Goal: Task Accomplishment & Management: Manage account settings

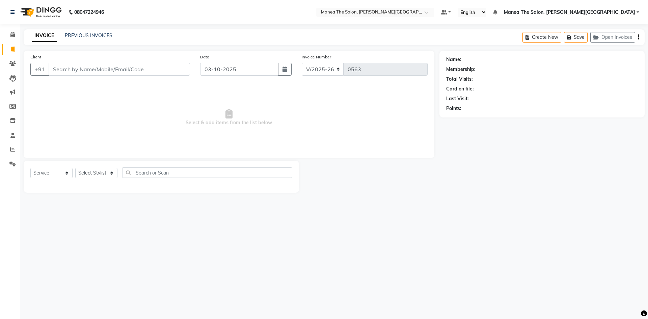
select select "8762"
select select "service"
click at [101, 73] on input "Client" at bounding box center [119, 69] width 141 height 13
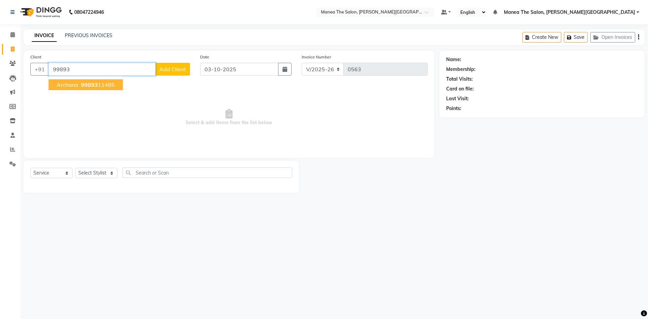
click at [113, 86] on ngb-highlight "99893 11485" at bounding box center [97, 84] width 35 height 7
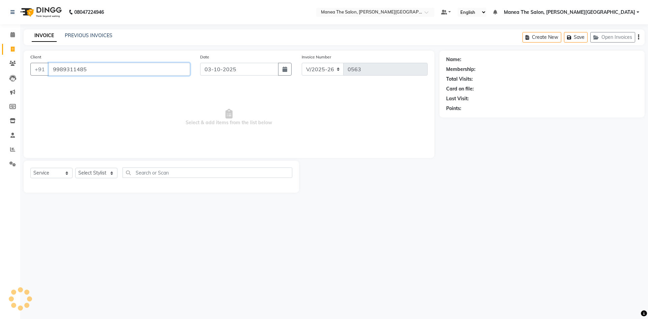
type input "9989311485"
select select "1: Object"
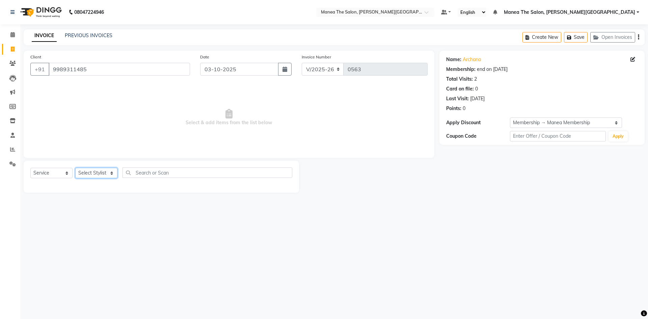
click at [112, 174] on select "Select Stylist Akshitha Irfan Manager Naresh Nikhitha Prasanna Sonu Nigam Zubha…" at bounding box center [96, 173] width 42 height 10
select select "89492"
click at [75, 168] on select "Select Stylist Akshitha Irfan Manager Naresh Nikhitha Prasanna Sonu Nigam Zubha…" at bounding box center [96, 173] width 42 height 10
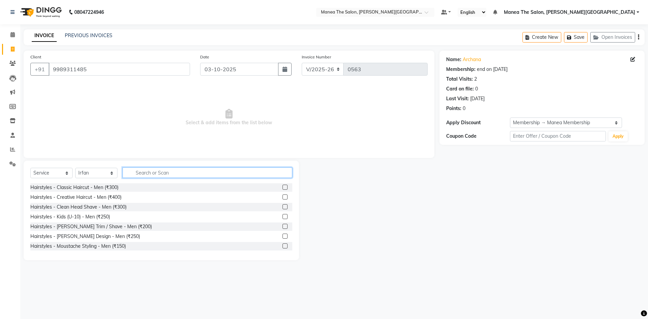
click at [169, 173] on input "text" at bounding box center [207, 172] width 170 height 10
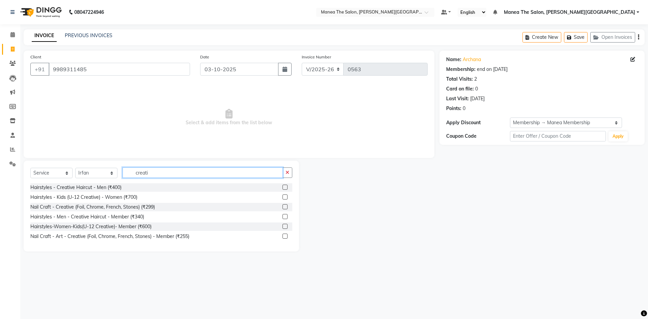
type input "creati"
click at [285, 217] on label at bounding box center [284, 216] width 5 height 5
click at [285, 217] on input "checkbox" at bounding box center [284, 217] width 4 height 4
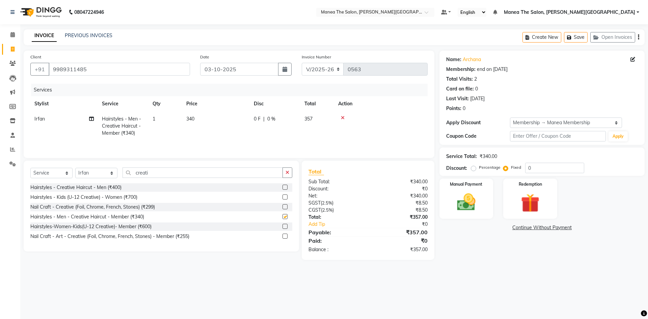
checkbox input "false"
click at [534, 165] on input "0" at bounding box center [554, 168] width 59 height 10
type input "7"
click at [470, 207] on img at bounding box center [465, 202] width 31 height 22
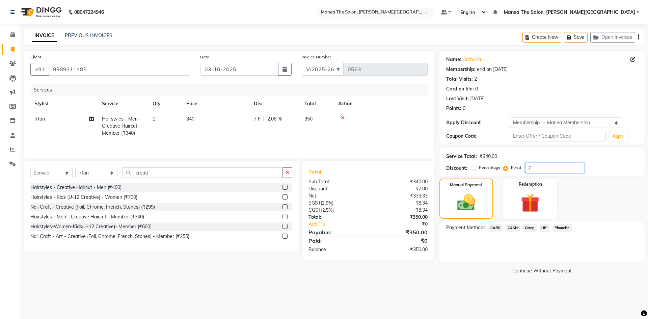
click at [540, 172] on input "7" at bounding box center [554, 168] width 59 height 10
click at [321, 118] on td "357" at bounding box center [317, 125] width 34 height 29
select select "89492"
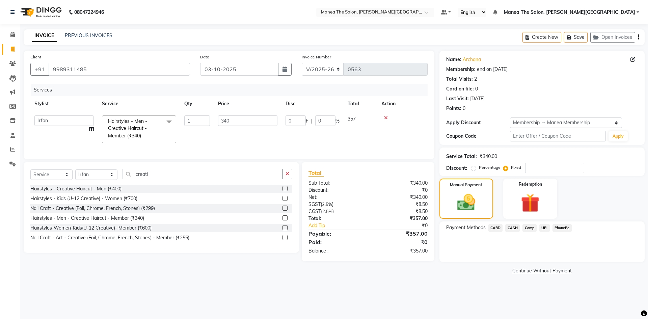
click at [360, 118] on td "357" at bounding box center [361, 129] width 34 height 36
click at [326, 119] on input "0" at bounding box center [325, 120] width 20 height 10
type input "1"
click at [357, 130] on tr "Irfan Hairstyles - Men - Creative Haircut - Member (₹340) 1 340 0 F | 0 % 357" at bounding box center [228, 125] width 397 height 29
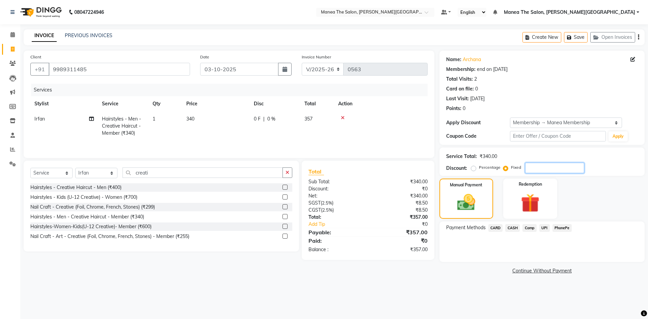
click at [554, 172] on input "number" at bounding box center [554, 168] width 59 height 10
click at [479, 170] on label "Percentage" at bounding box center [490, 167] width 22 height 6
click at [472, 170] on input "Percentage" at bounding box center [474, 167] width 5 height 5
radio input "true"
click at [511, 169] on label "Fixed" at bounding box center [516, 167] width 10 height 6
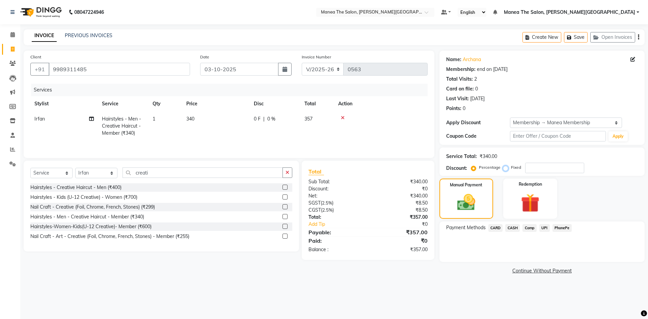
click at [505, 169] on input "Fixed" at bounding box center [506, 167] width 5 height 5
radio input "true"
click at [539, 165] on input "number" at bounding box center [554, 168] width 59 height 10
type input "7"
click at [545, 229] on span "UPI" at bounding box center [544, 228] width 10 height 8
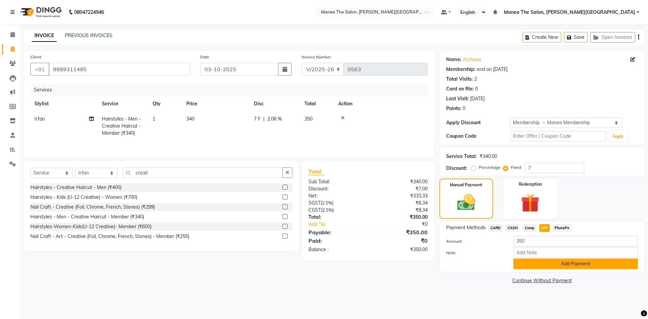
click at [557, 262] on button "Add Payment" at bounding box center [575, 263] width 125 height 10
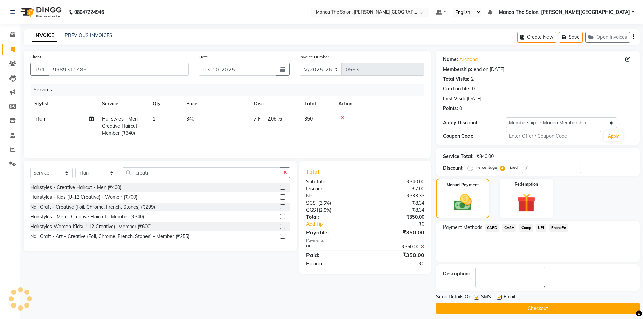
click at [498, 297] on label at bounding box center [498, 297] width 5 height 5
click at [498, 297] on input "checkbox" at bounding box center [498, 297] width 4 height 4
checkbox input "false"
click at [498, 308] on button "Checkout" at bounding box center [537, 308] width 203 height 10
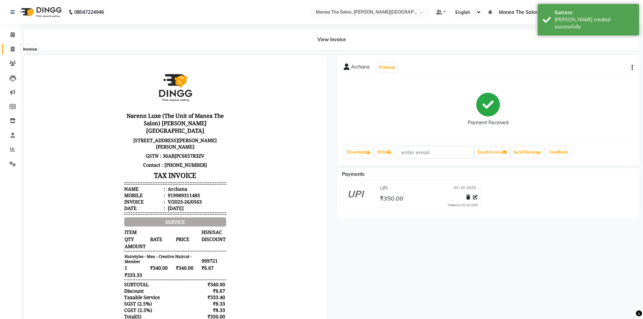
click at [13, 48] on icon at bounding box center [13, 49] width 4 height 5
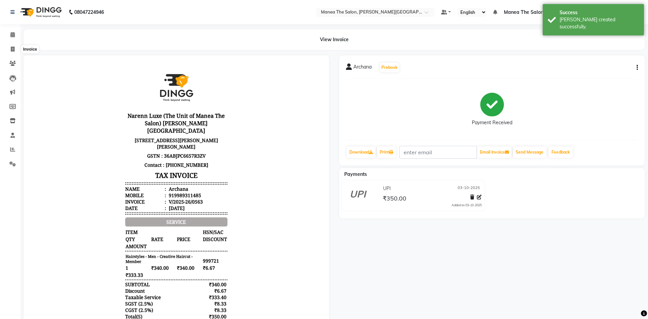
select select "8762"
select select "service"
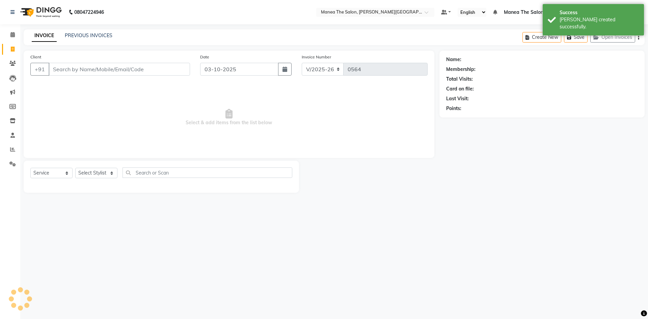
click at [81, 25] on div "08047224946 Select Location × Manea The Salon, Raghavendra Colony Default Panel…" at bounding box center [324, 159] width 648 height 319
click at [81, 33] on link "PREVIOUS INVOICES" at bounding box center [89, 35] width 48 height 6
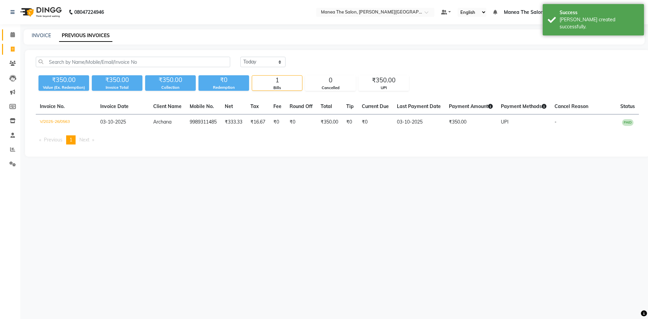
click at [16, 40] on link "Calendar" at bounding box center [10, 34] width 16 height 11
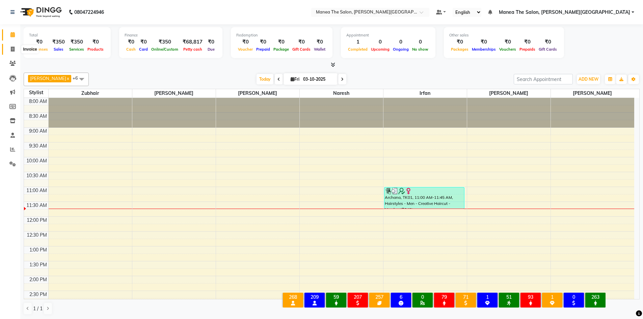
click at [8, 51] on span at bounding box center [13, 50] width 12 height 8
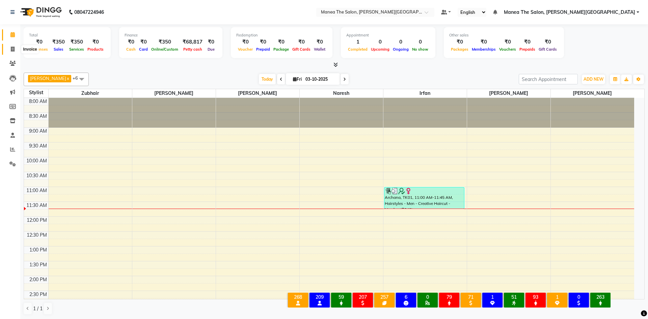
select select "8762"
select select "service"
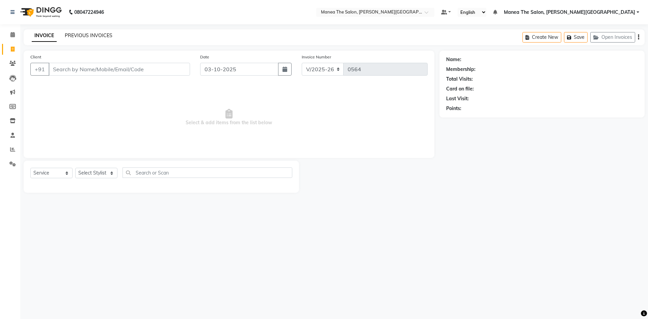
click at [73, 38] on link "PREVIOUS INVOICES" at bounding box center [89, 35] width 48 height 6
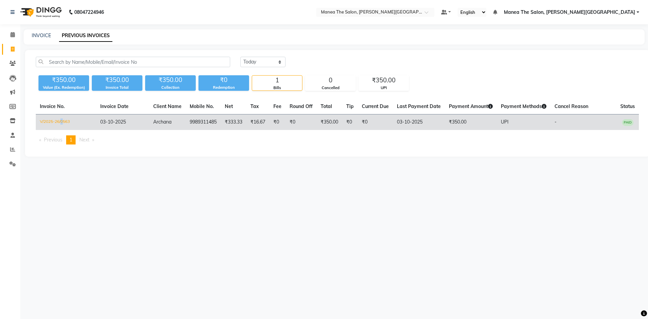
click at [62, 126] on td "V/2025-26/0563" at bounding box center [66, 122] width 60 height 16
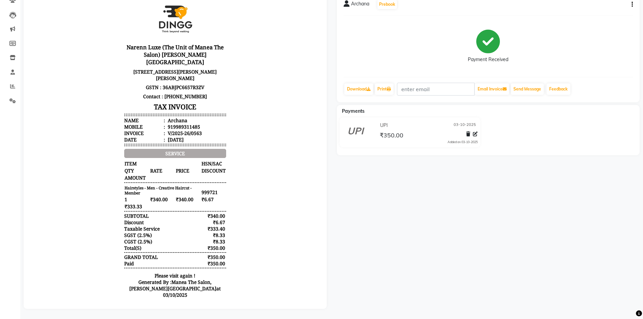
scroll to position [68, 0]
drag, startPoint x: 648, startPoint y: 0, endPoint x: 515, endPoint y: 43, distance: 139.0
click at [515, 43] on div "Payment Received" at bounding box center [489, 46] width 290 height 51
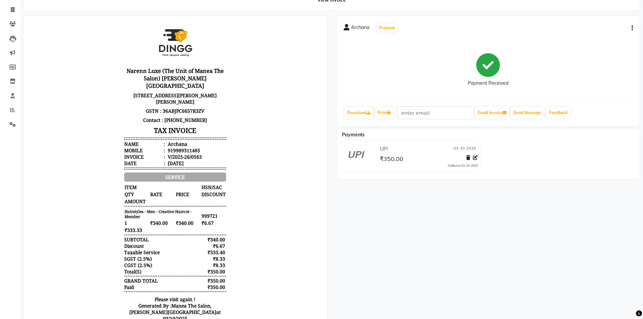
scroll to position [0, 0]
